Goal: Task Accomplishment & Management: Manage account settings

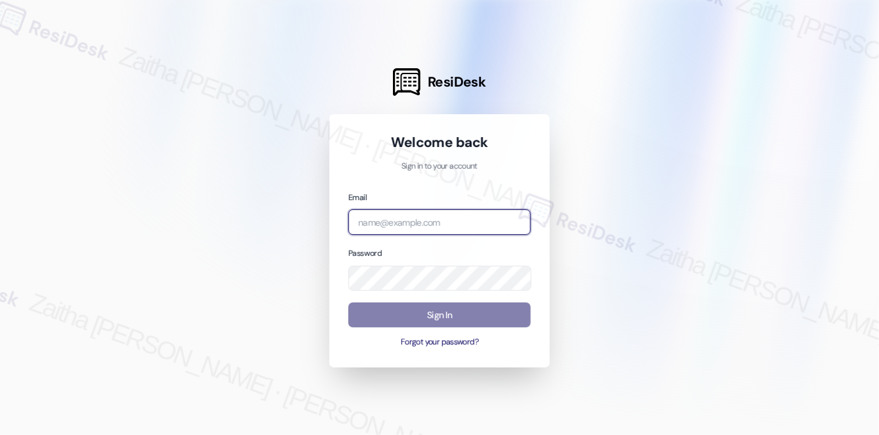
click at [430, 224] on input "email" at bounding box center [439, 222] width 182 height 26
type input "automated-surveys-grant_main-zaitha.mae.[PERSON_NAME]@grant_[DOMAIN_NAME]"
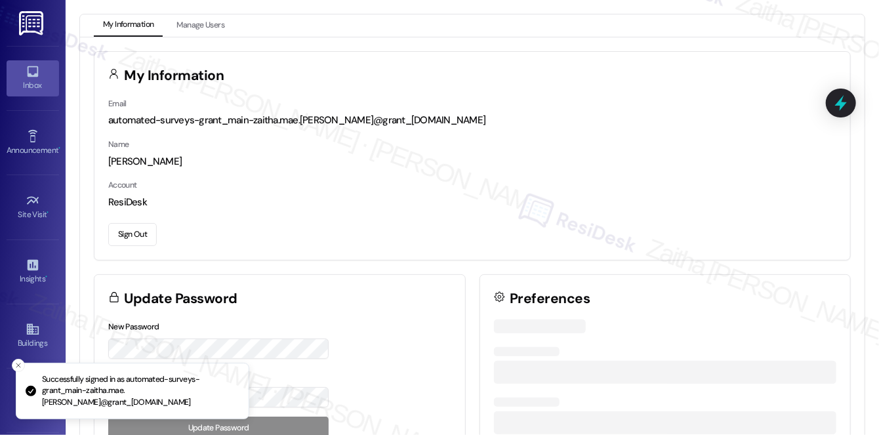
click at [31, 85] on div "Inbox" at bounding box center [33, 85] width 66 height 13
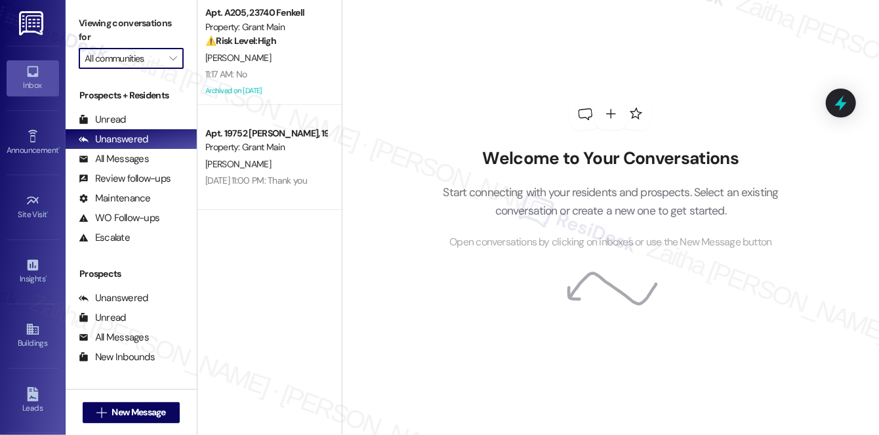
click at [152, 58] on input "All communities" at bounding box center [124, 58] width 78 height 21
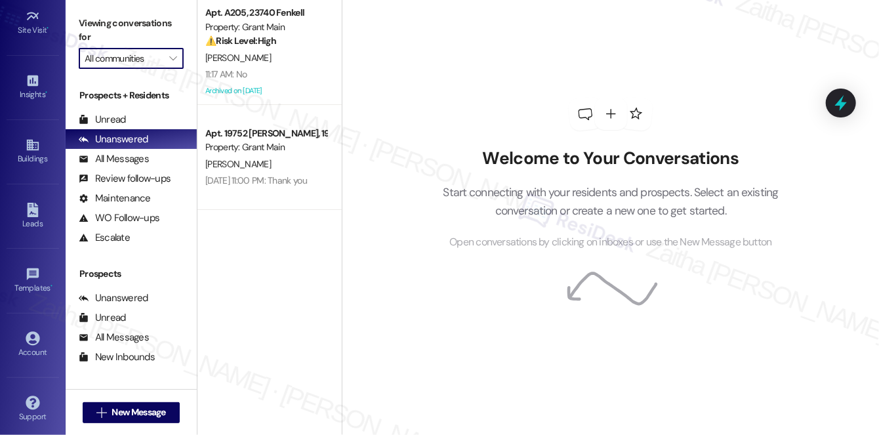
scroll to position [186, 0]
click at [37, 345] on div "Account" at bounding box center [33, 350] width 66 height 13
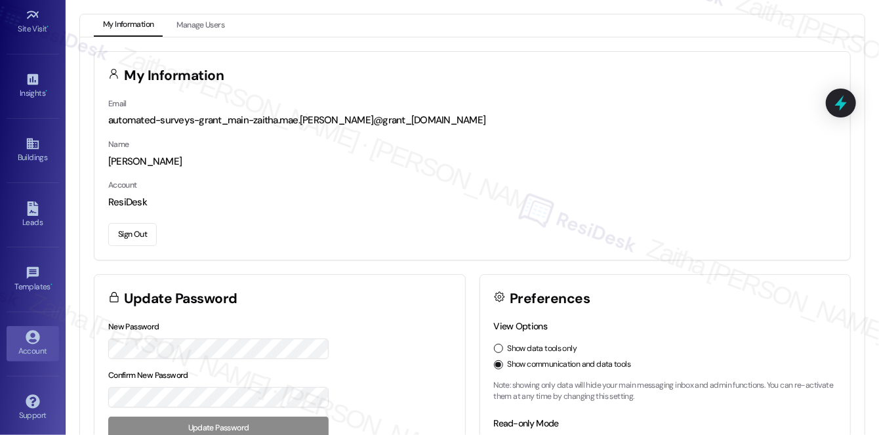
click at [134, 188] on label "Account" at bounding box center [122, 185] width 29 height 10
click at [136, 239] on button "Sign Out" at bounding box center [132, 234] width 49 height 23
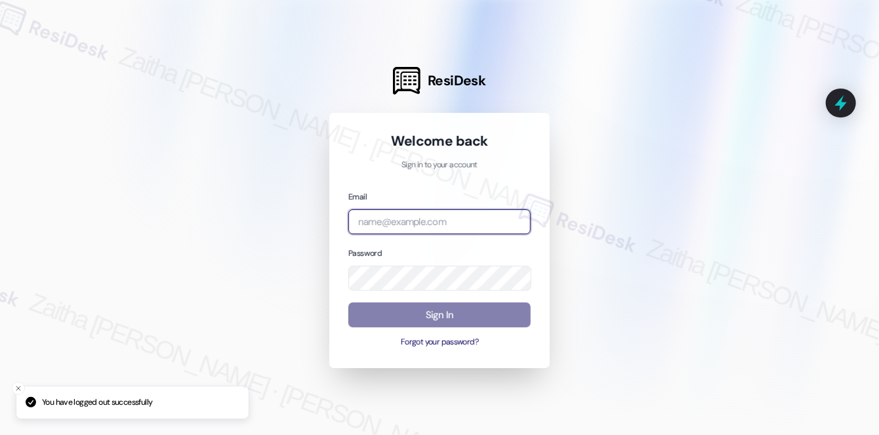
click at [447, 222] on input "email" at bounding box center [439, 222] width 182 height 26
type input "automated-surveys-rj_group-zaitha.mae.[PERSON_NAME]@rj_[DOMAIN_NAME]"
